Goal: Transaction & Acquisition: Subscribe to service/newsletter

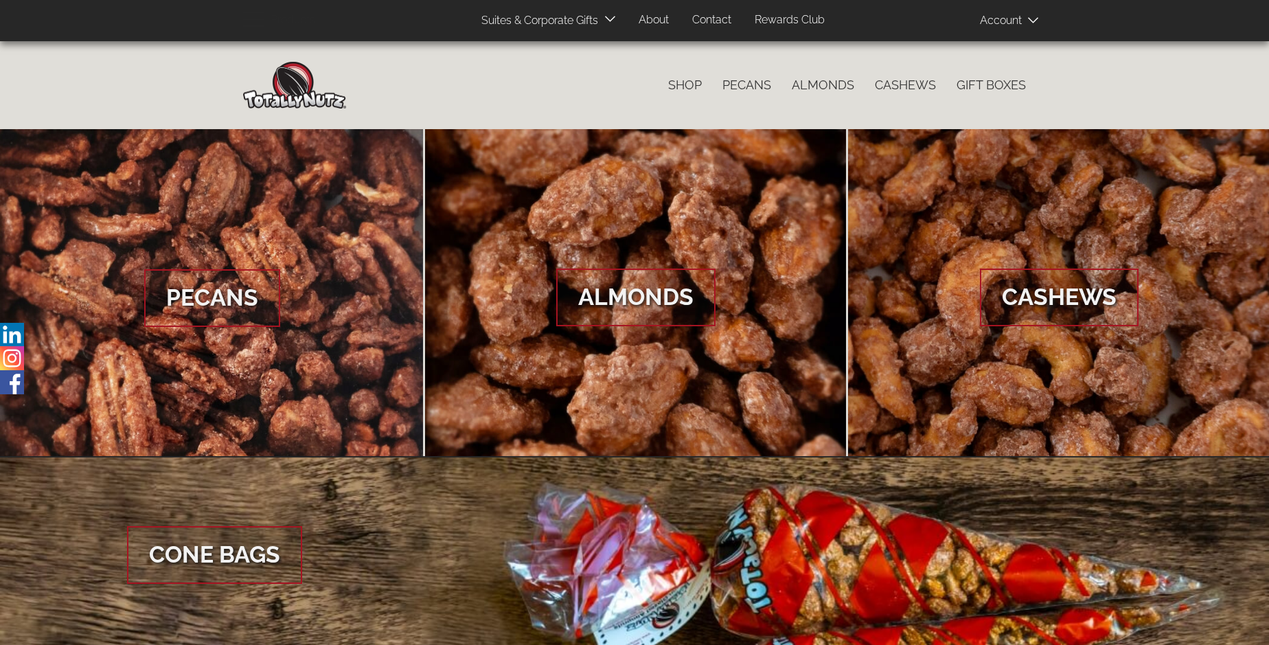
scroll to position [2052, 0]
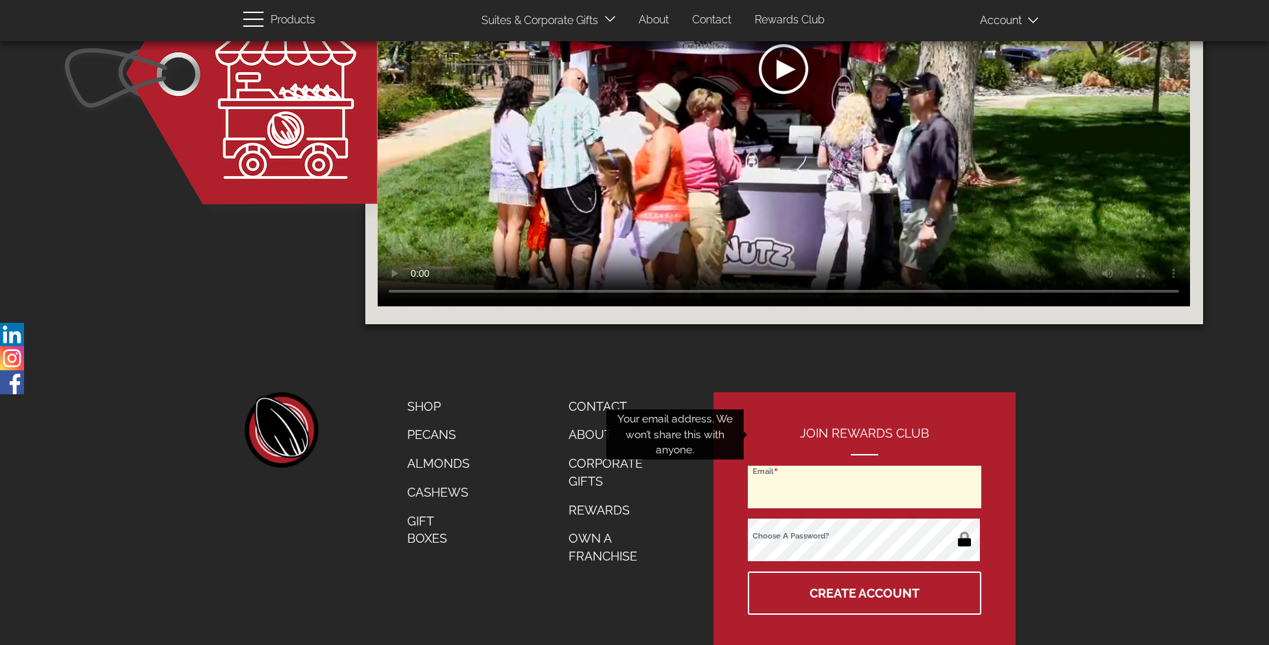
click at [865, 465] on input "Email" at bounding box center [864, 486] width 233 height 43
type input "raptoratvn@gmail.com"
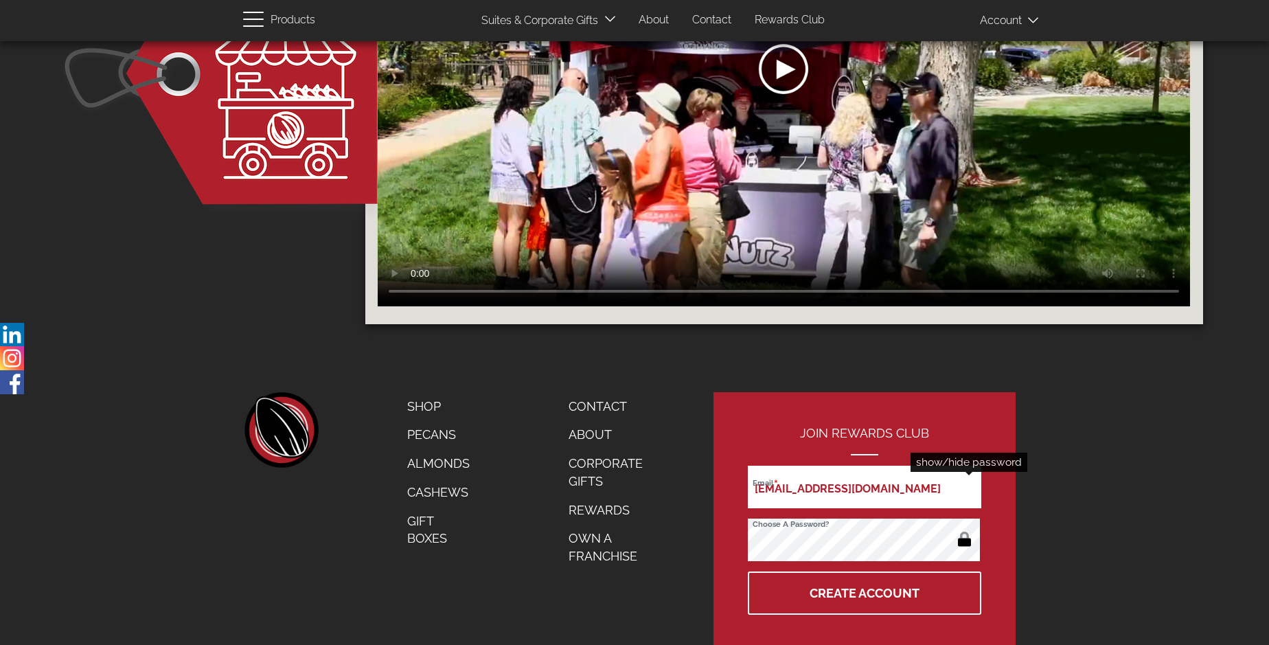
click at [964, 529] on button "button" at bounding box center [964, 540] width 27 height 22
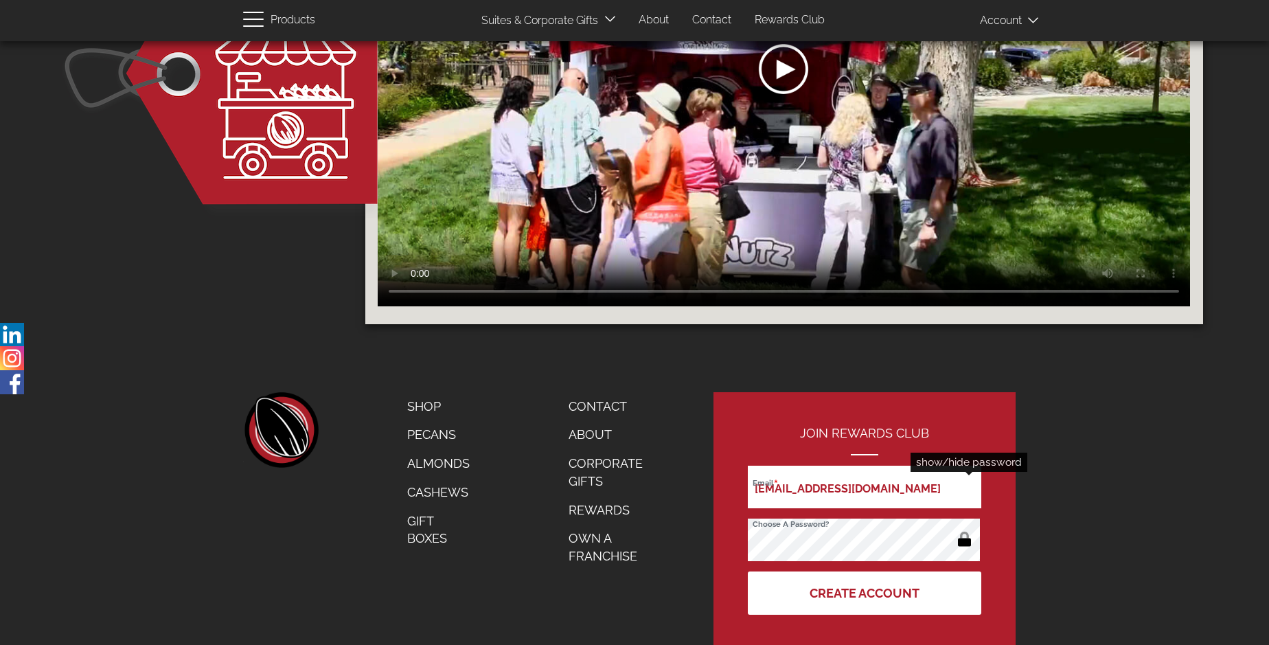
click at [865, 571] on button "Create Account" at bounding box center [864, 592] width 233 height 43
